Goal: Task Accomplishment & Management: Use online tool/utility

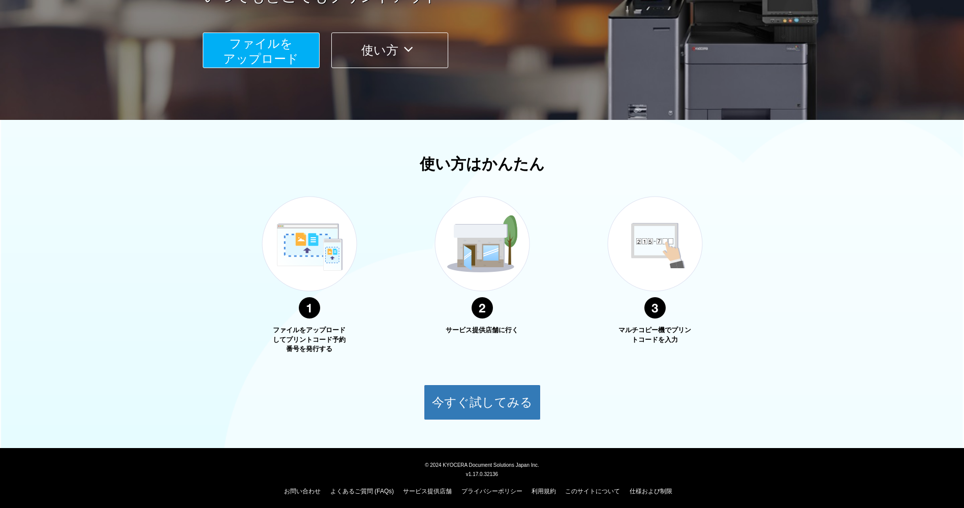
scroll to position [214, 0]
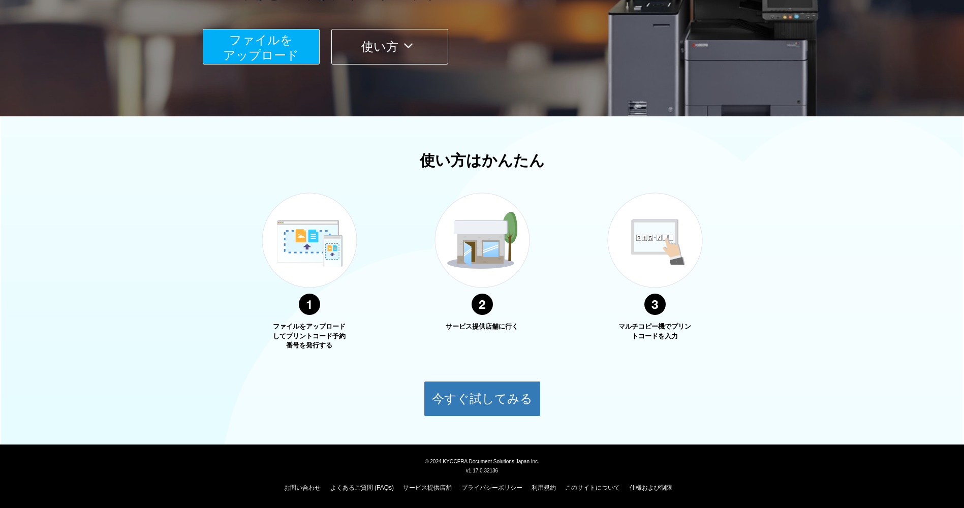
click at [273, 62] on span "ファイルを ​​アップロード" at bounding box center [261, 47] width 76 height 29
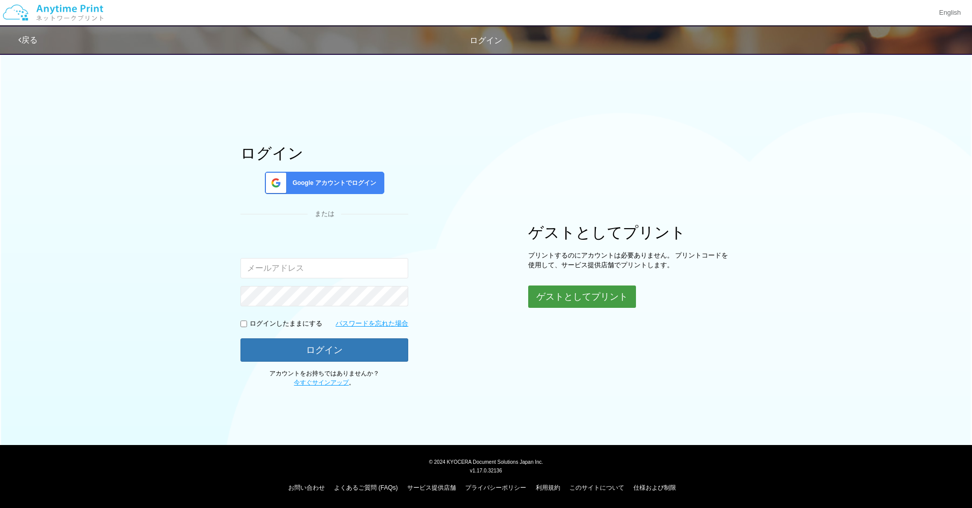
click at [623, 303] on button "ゲストとしてプリント" at bounding box center [582, 297] width 108 height 22
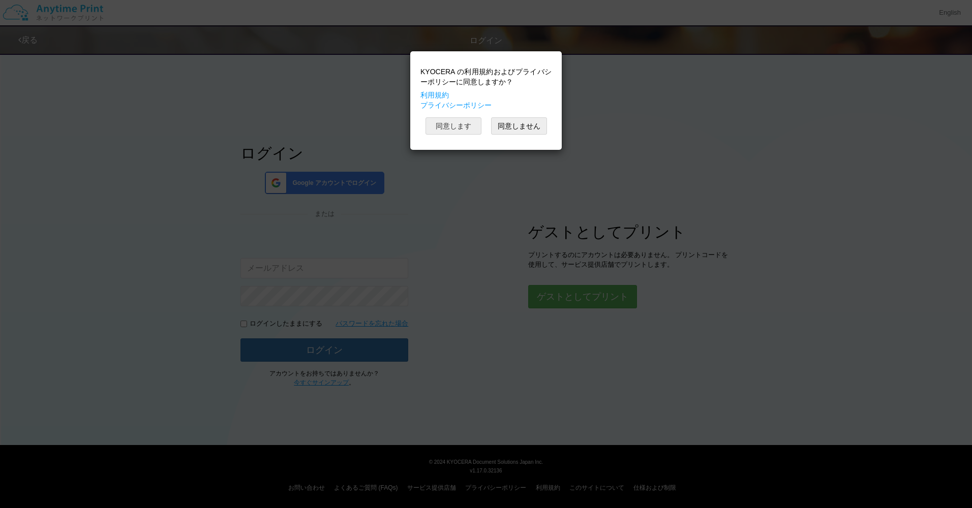
click at [434, 131] on button "同意します" at bounding box center [453, 125] width 56 height 17
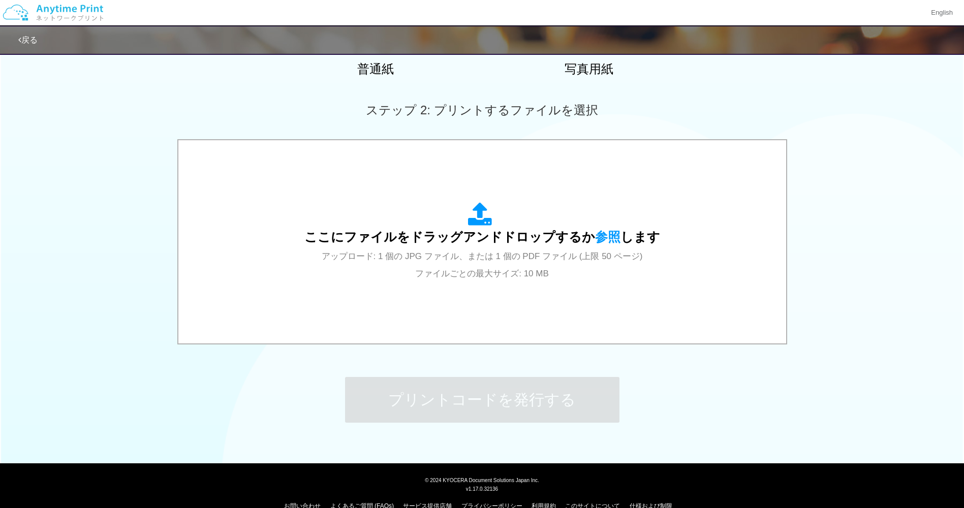
scroll to position [254, 0]
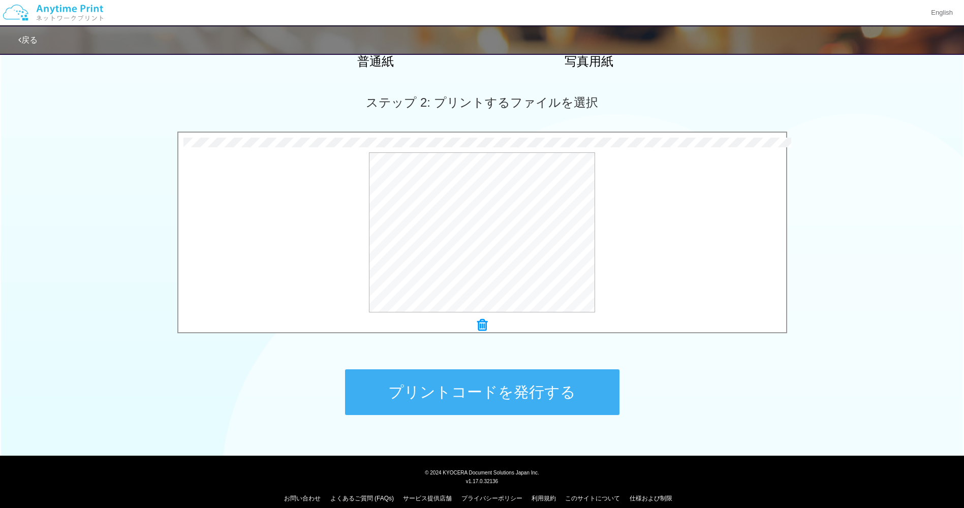
click at [574, 395] on button "プリントコードを発行する" at bounding box center [482, 393] width 274 height 46
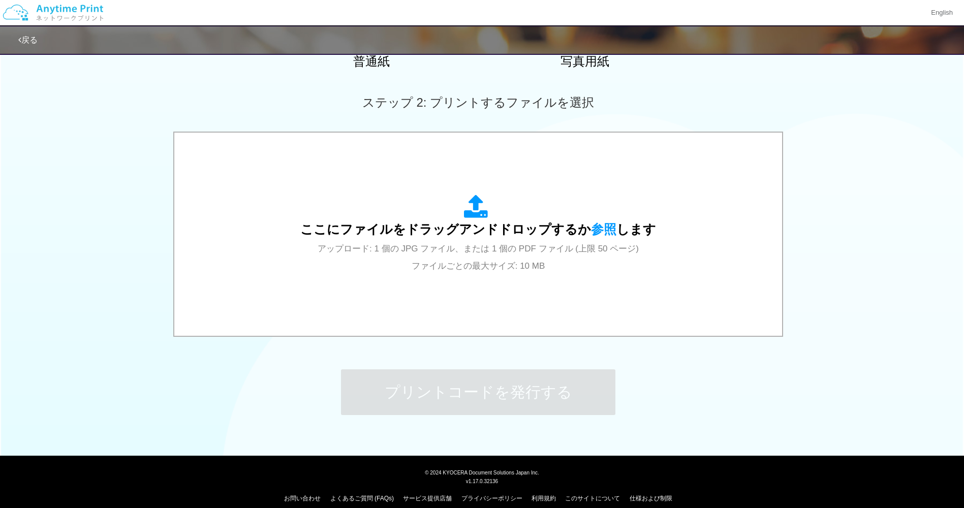
scroll to position [0, 0]
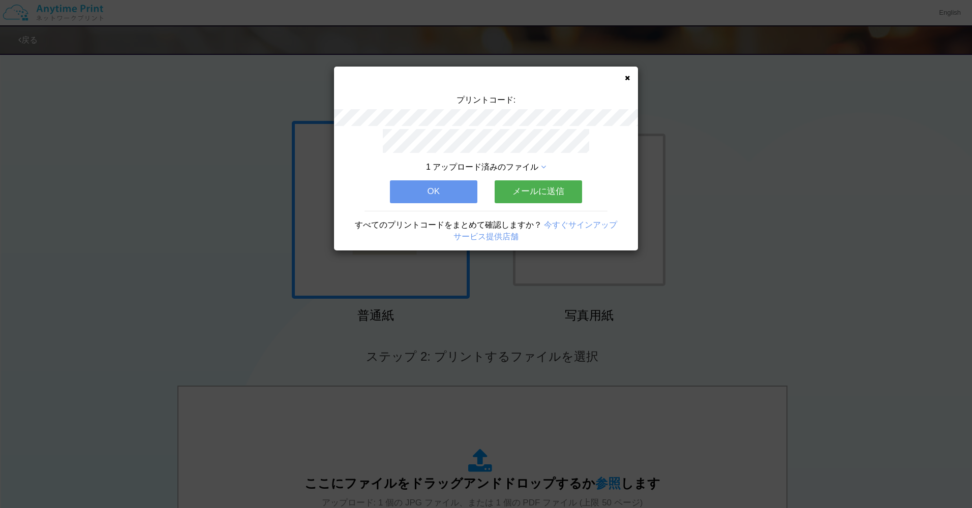
click at [444, 213] on div "すべてのプリントコードをまとめて確認しますか？ 今すぐサインアップ サービス提供店舗" at bounding box center [486, 227] width 304 height 32
click at [445, 211] on div "すべてのプリントコードをまとめて確認しますか？ 今すぐサインアップ サービス提供店舗" at bounding box center [486, 227] width 304 height 32
click at [451, 200] on div "1 アップロード済みのファイル OK メールに送信 すべてのプリントコードをまとめて確認しますか？ 今すぐサインアップ サービス提供店舗" at bounding box center [486, 190] width 304 height 122
click at [451, 190] on button "OK" at bounding box center [433, 191] width 87 height 22
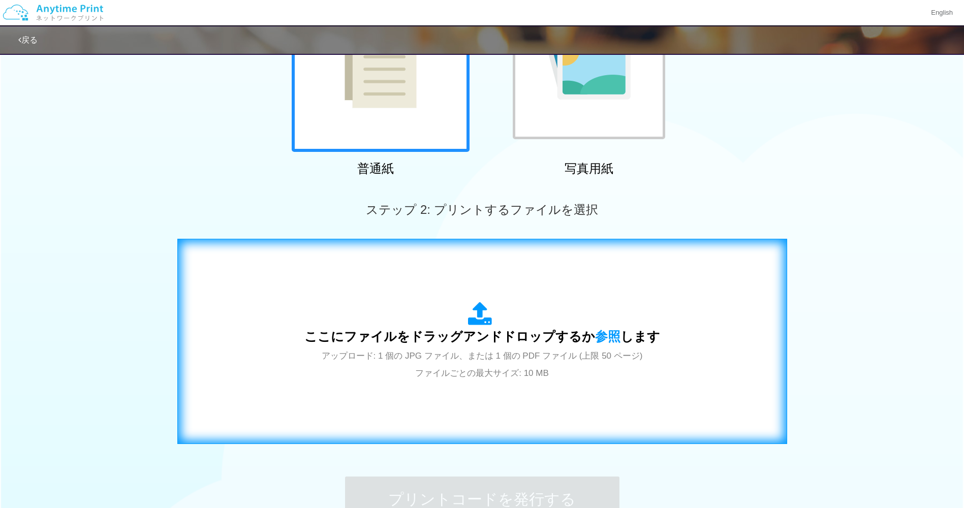
scroll to position [265, 0]
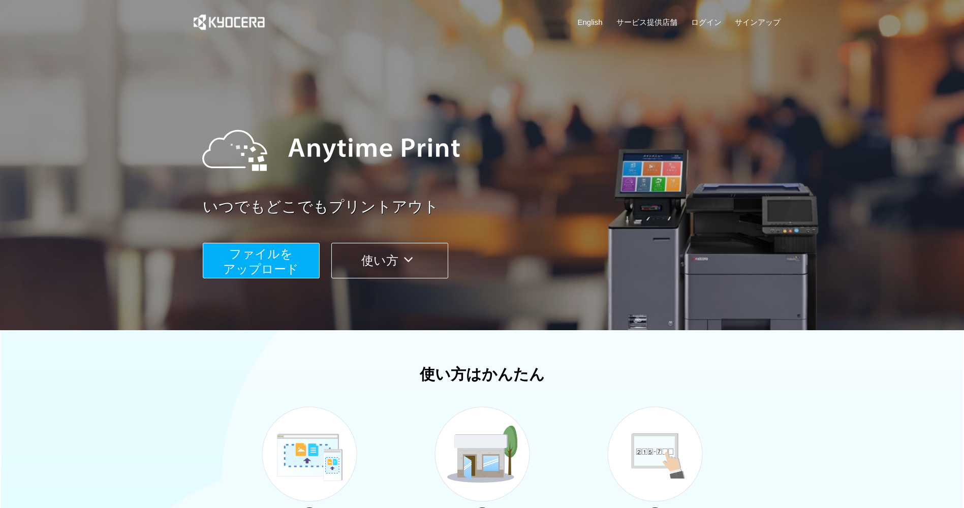
click at [259, 261] on span "ファイルを ​​アップロード" at bounding box center [261, 261] width 76 height 29
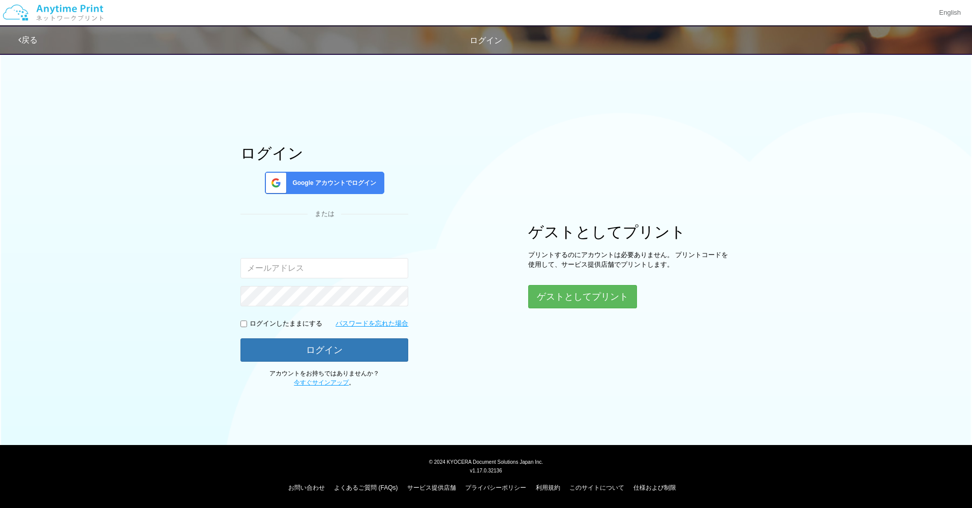
click at [566, 283] on div "ゲストとしてプリント プリントするのにアカウントは必要ありません。 プリントコードを使用して、サービス提供店舗でプリントします。 ゲストとしてプリント" at bounding box center [629, 266] width 203 height 84
click at [566, 285] on div "ゲストとしてプリント プリントするのにアカウントは必要ありません。 プリントコードを使用して、サービス提供店舗でプリントします。 ゲストとしてプリント" at bounding box center [629, 265] width 203 height 83
click at [552, 298] on button "ゲストとしてプリント" at bounding box center [582, 297] width 108 height 22
click at [563, 283] on div "ゲストとしてプリント プリントするのにアカウントは必要ありません。 プリントコードを使用して、サービス提供店舗でプリントします。 ゲストとしてプリント" at bounding box center [629, 266] width 203 height 84
click at [561, 301] on button "ゲストとしてプリント" at bounding box center [582, 297] width 108 height 22
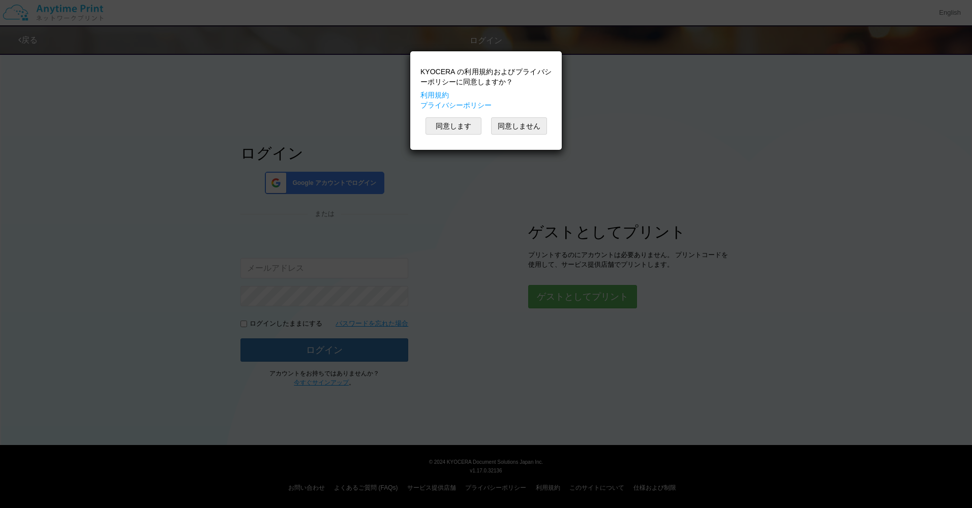
click at [454, 140] on div "KYOCERA の利用規約およびプライバシーポリシーに同意しますか？ 利用規約 プライバシーポリシー 同意します 同意しません" at bounding box center [485, 100] width 141 height 88
click at [454, 131] on button "同意します" at bounding box center [453, 125] width 56 height 17
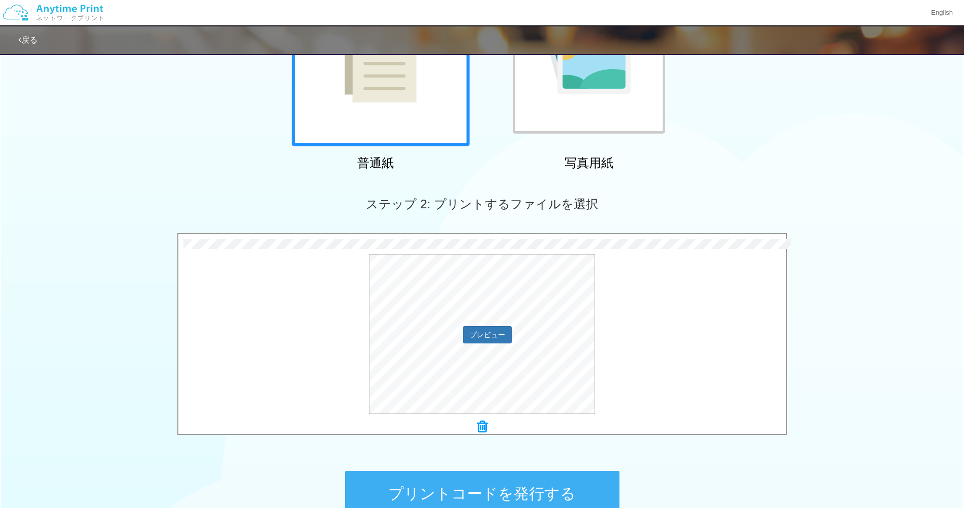
scroll to position [254, 0]
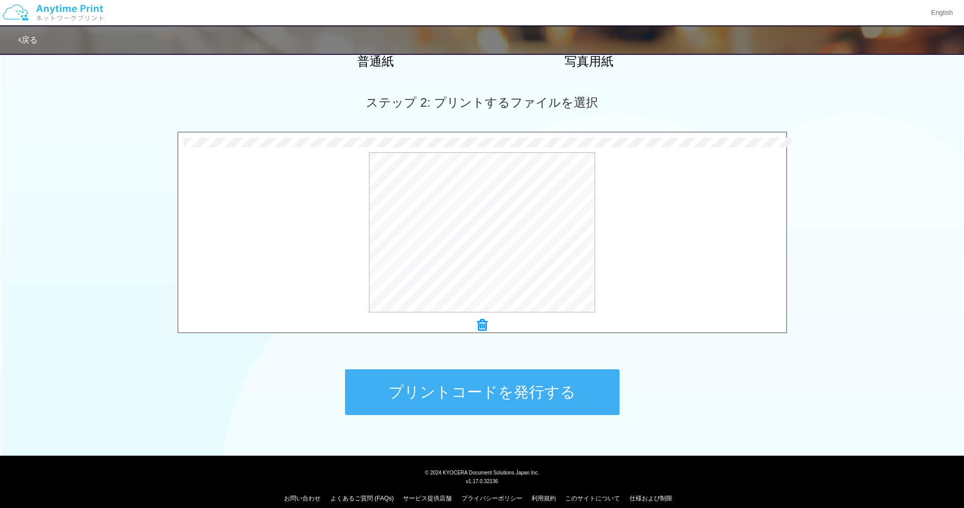
click at [468, 272] on div "ステップ 1: 用紙の種類を選択 普通紙 写真用紙 普通紙 写真用紙 previous next slide 1 of 2 comma.current.act…" at bounding box center [482, 120] width 964 height 652
click at [479, 228] on button "プレビュー" at bounding box center [487, 233] width 48 height 16
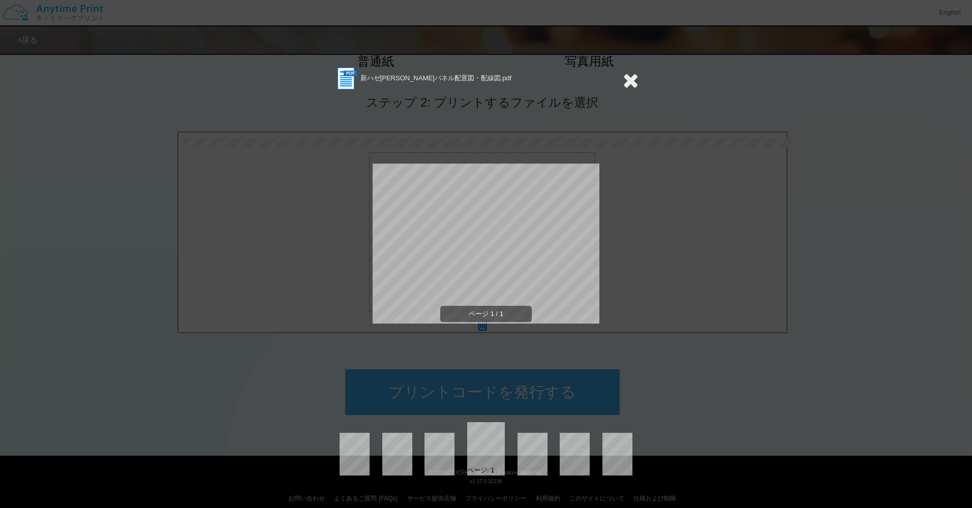
click at [688, 383] on div "新ハゼ[PERSON_NAME]パネル配置図・配線図.pdf ページ 1 / 1 ページ: 1" at bounding box center [486, 254] width 972 height 508
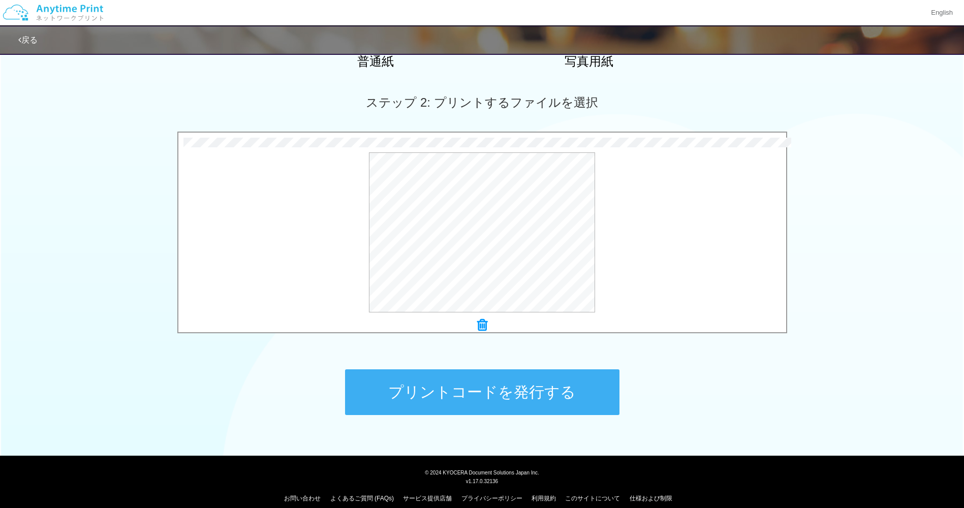
click at [596, 385] on button "プリントコードを発行する" at bounding box center [482, 393] width 274 height 46
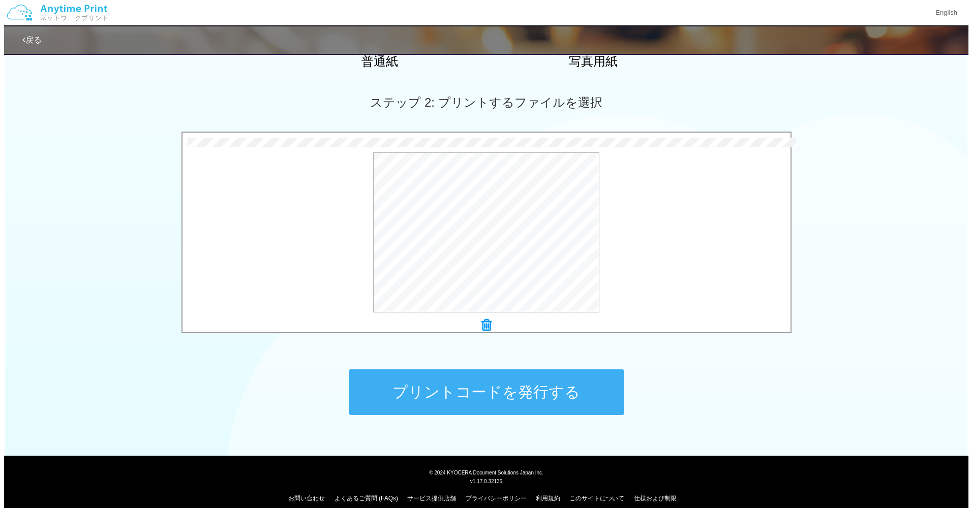
scroll to position [0, 0]
